Goal: Task Accomplishment & Management: Complete application form

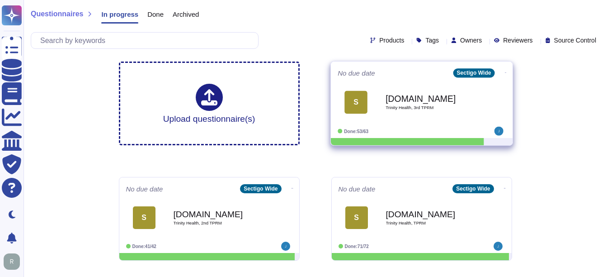
click at [452, 124] on div "S [DOMAIN_NAME] Trinity Health, 3rd TPRM" at bounding box center [422, 102] width 168 height 46
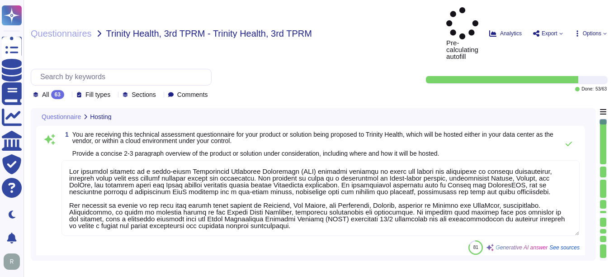
type textarea "Our proposed solution is a cloud-based Certificate Lifecycle Management (CLM) p…"
type textarea "The vendor is hosting the solution in colocation centers operated by Equinix, I…"
type textarea "Our solution can be scaled to handle increased volumes and sizing parameters th…"
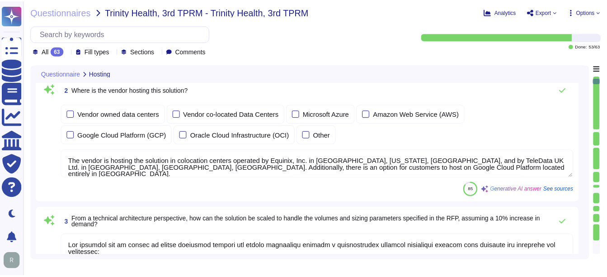
scroll to position [226, 0]
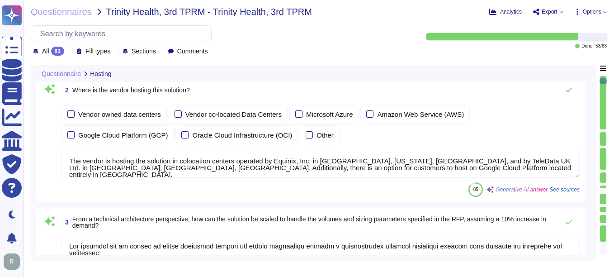
type textarea "Our solution is designed to facilitate an enterprise-level implementation throu…"
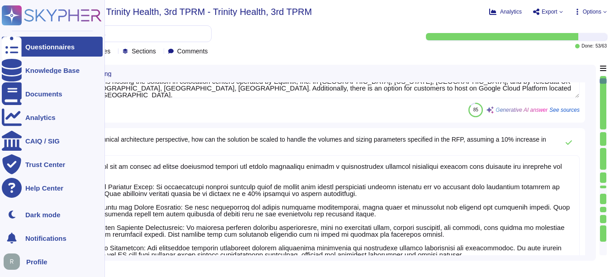
click at [18, 47] on div at bounding box center [12, 47] width 20 height 20
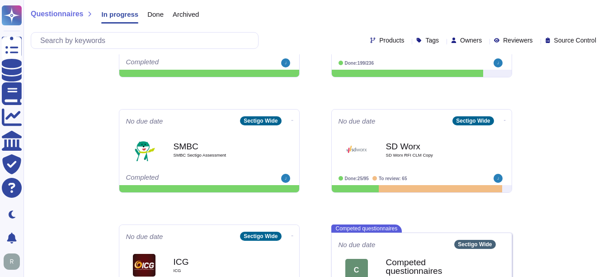
scroll to position [452, 0]
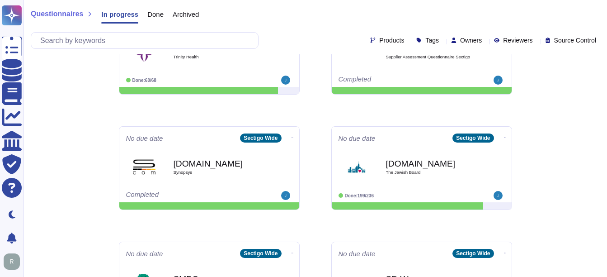
scroll to position [226, 0]
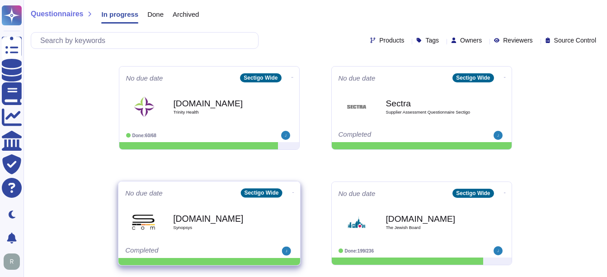
click at [194, 228] on span "Synopsys" at bounding box center [218, 227] width 91 height 5
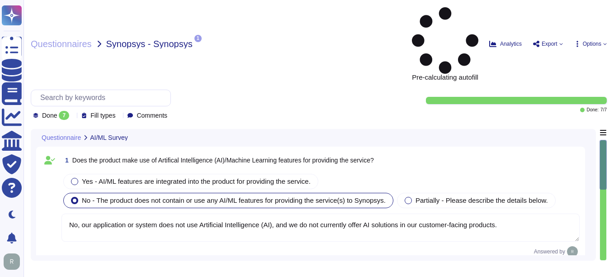
type textarea "No, our application or system does not use Artificial Intelligence (AI), and we…"
type textarea "The service provided is "Sectigo Certificate Manager," which offers digital cer…"
type textarea "(a) For questions about Services or Products, please reach out to your enterpri…"
type textarea "Our organization complies with the following independent security assessments a…"
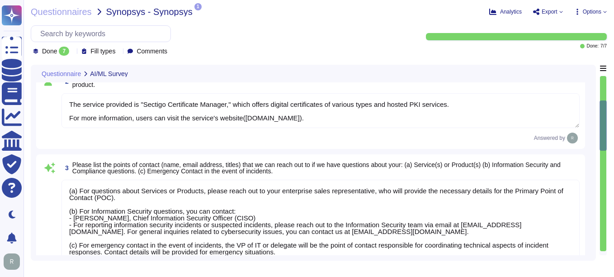
scroll to position [1, 0]
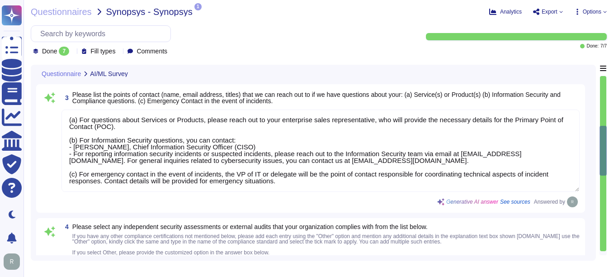
type textarea "No, our application or system does not use Artificial Intelligence (AI), and we…"
type textarea "Our application or system does not use Artificial Intelligence (AI), and we do …"
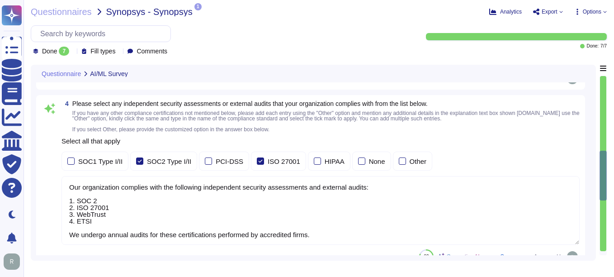
type textarea "Please refer our SOC 2 report."
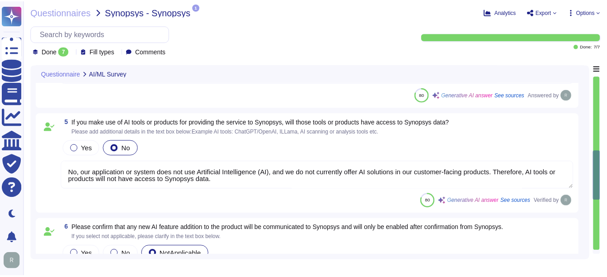
scroll to position [543, 0]
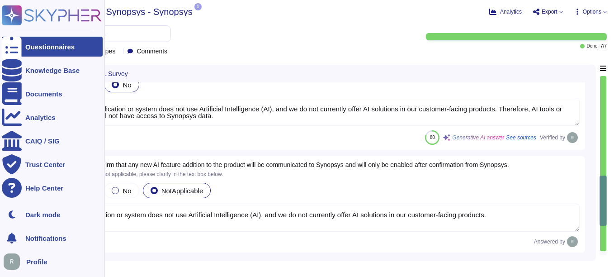
click at [25, 46] on div "Questionnaires" at bounding box center [52, 47] width 101 height 20
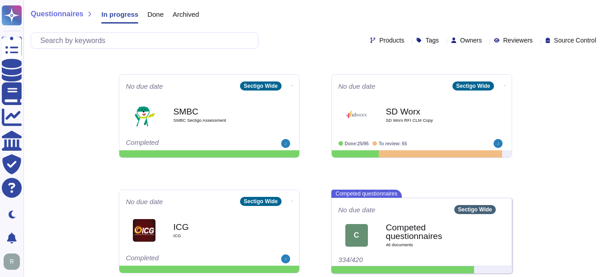
scroll to position [452, 0]
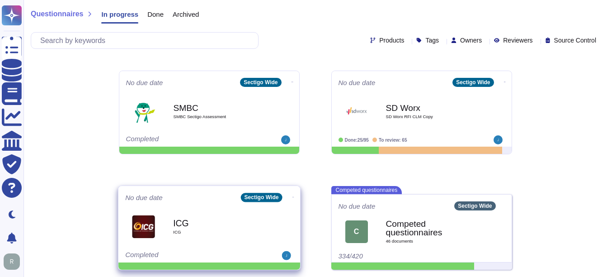
click at [191, 230] on span "ICG" at bounding box center [218, 232] width 91 height 5
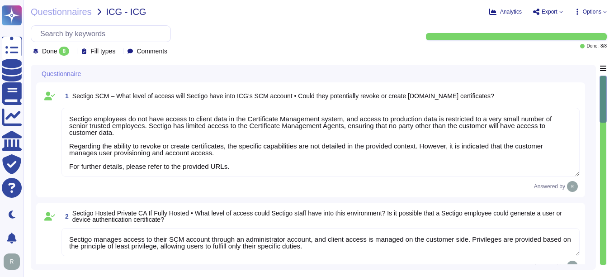
type textarea "Sectigo employees do not have access to client data in the Certificate Manageme…"
type textarea "Sectigo manages access to their SCM account through an administrator account, a…"
type textarea "Yes. Sectigo Certificate Manager can be utilized for TLS certificate lifecycle …"
type textarea "License and pricing information can be discussed with your enterprise sales rep…"
type textarea "We have examined Sectigo management’s assertion that for its Certification Auth…"
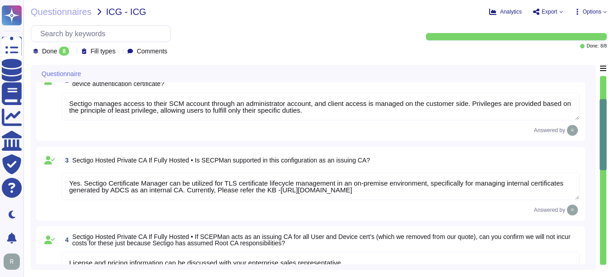
type textarea "Sectigo Certificate Manager supports discovery of internal certificates through…"
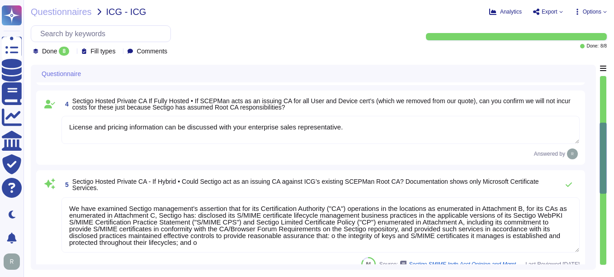
type textarea "Sectigo employees do not have access to client data in the Certificate Manageme…"
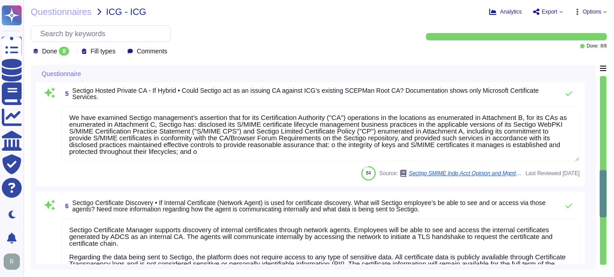
type textarea "Sectigo management has assessed its controls over its SSL CA services."
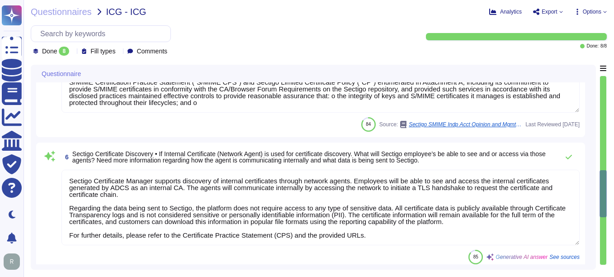
type textarea "Yes. Sectigo Certificate Manager can be utilized for TLS certificate lifecycle …"
type textarea "License and pricing information can be discussed with your enterprise sales rep…"
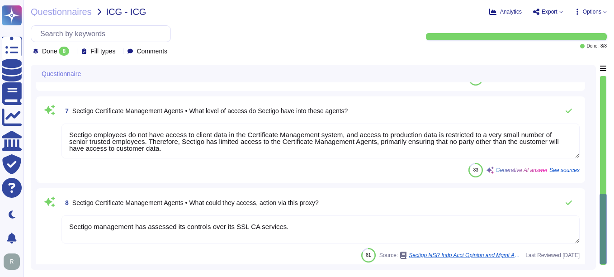
type textarea "License and pricing information can be discussed with your enterprise sales rep…"
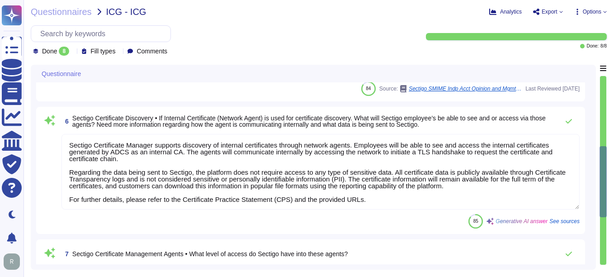
type textarea "Sectigo manages access to their SCM account through an administrator account, a…"
type textarea "Yes. Sectigo Certificate Manager can be utilized for TLS certificate lifecycle …"
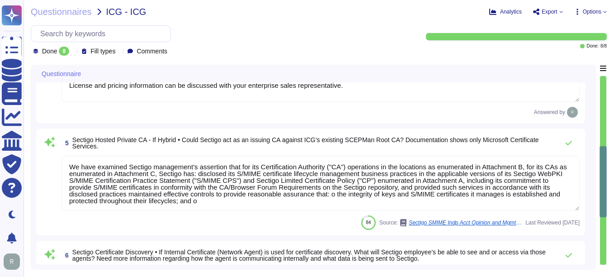
scroll to position [217, 0]
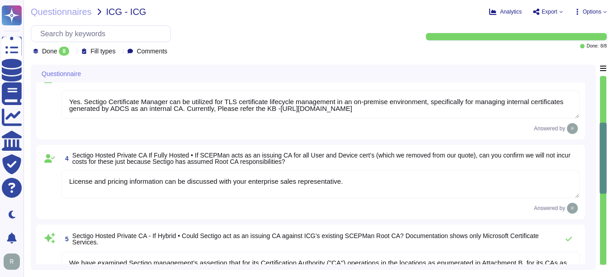
type textarea "Sectigo employees do not have access to client data in the Certificate Manageme…"
